Goal: Transaction & Acquisition: Obtain resource

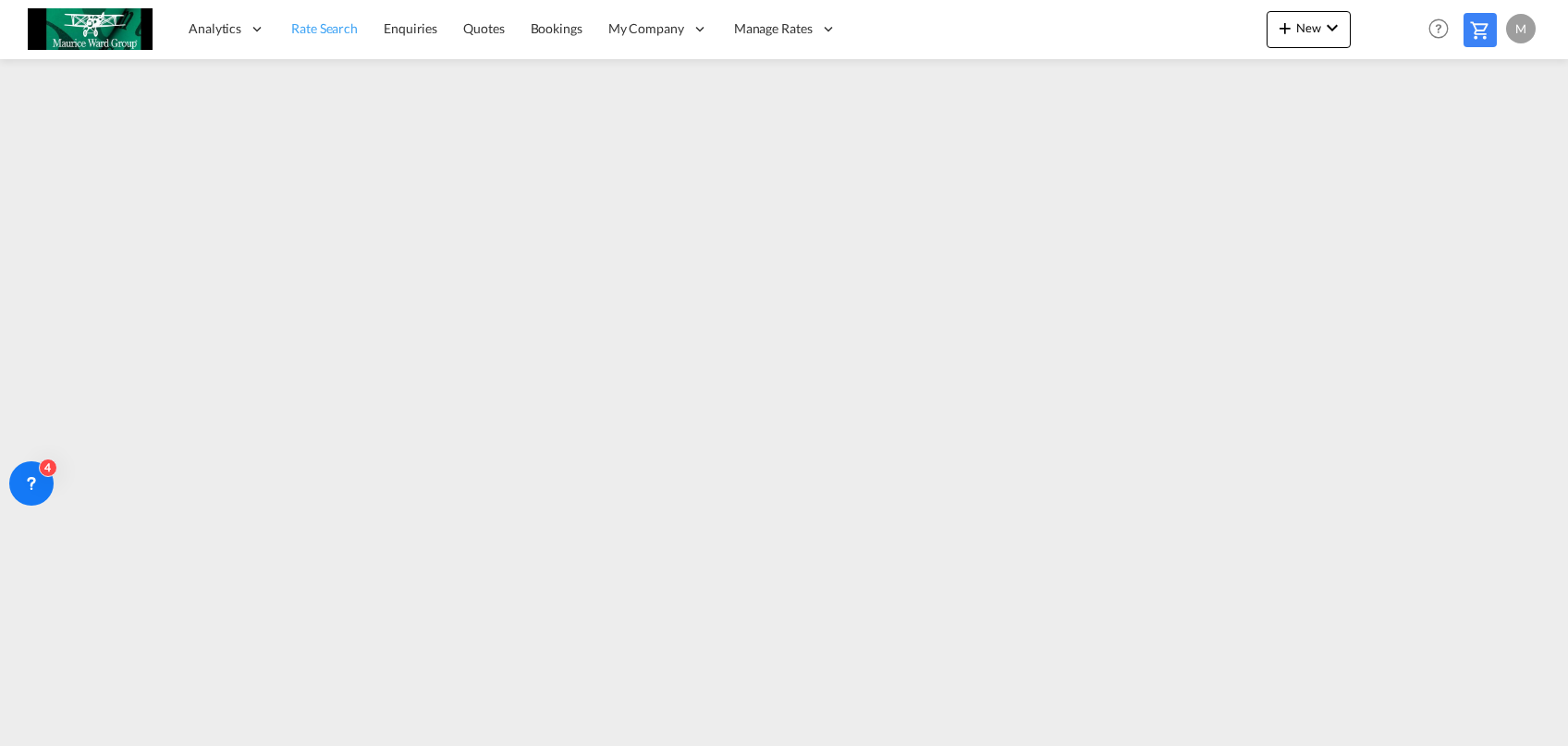
click at [347, 28] on span "Rate Search" at bounding box center [325, 28] width 66 height 16
click at [339, 31] on span "Rate Search" at bounding box center [325, 27] width 67 height 16
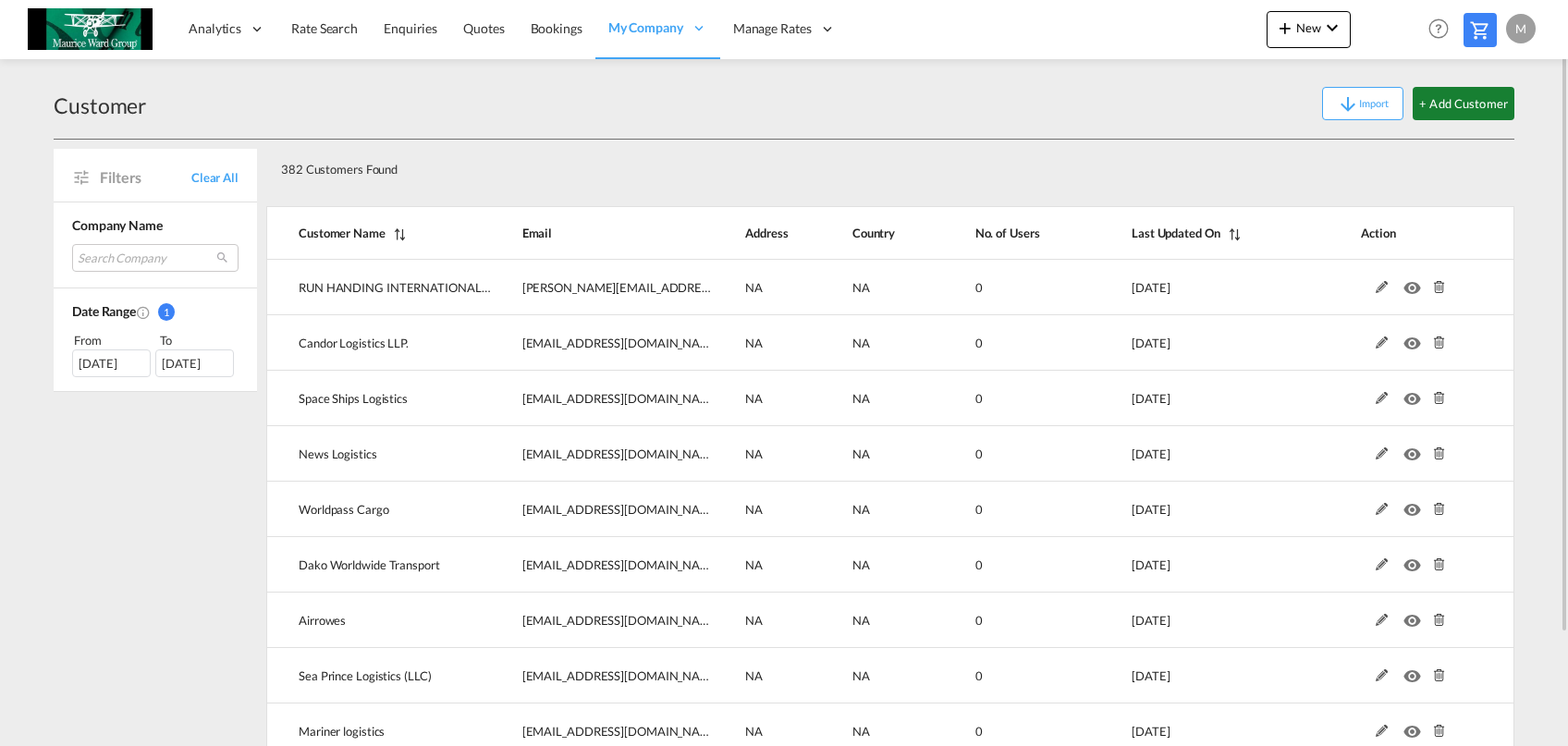
click at [1510, 104] on button "+ Add Customer" at bounding box center [1464, 103] width 101 height 33
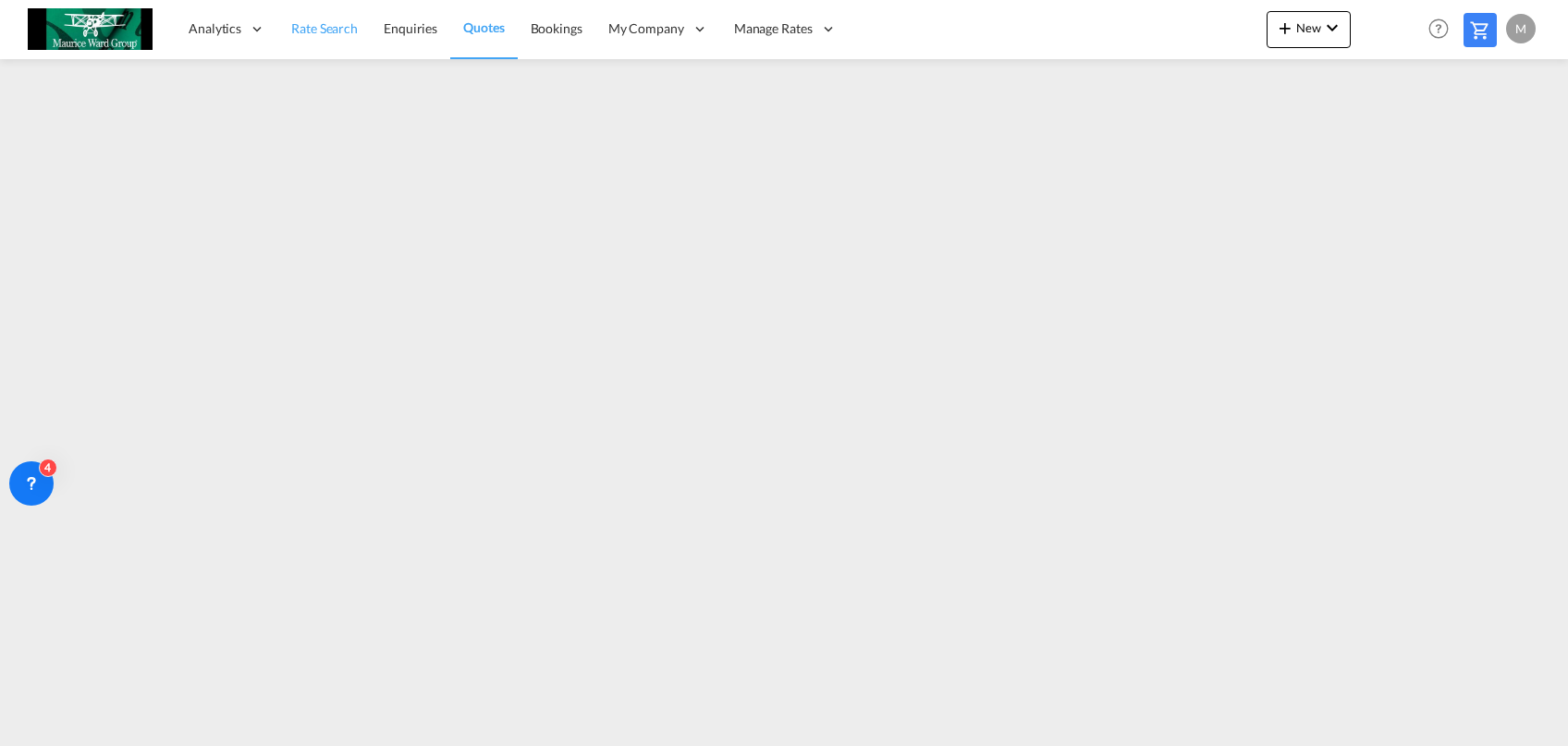
click at [306, 27] on span "Rate Search" at bounding box center [325, 28] width 66 height 16
click at [317, 51] on link "Rate Search" at bounding box center [325, 29] width 93 height 60
